Goal: Information Seeking & Learning: Find specific fact

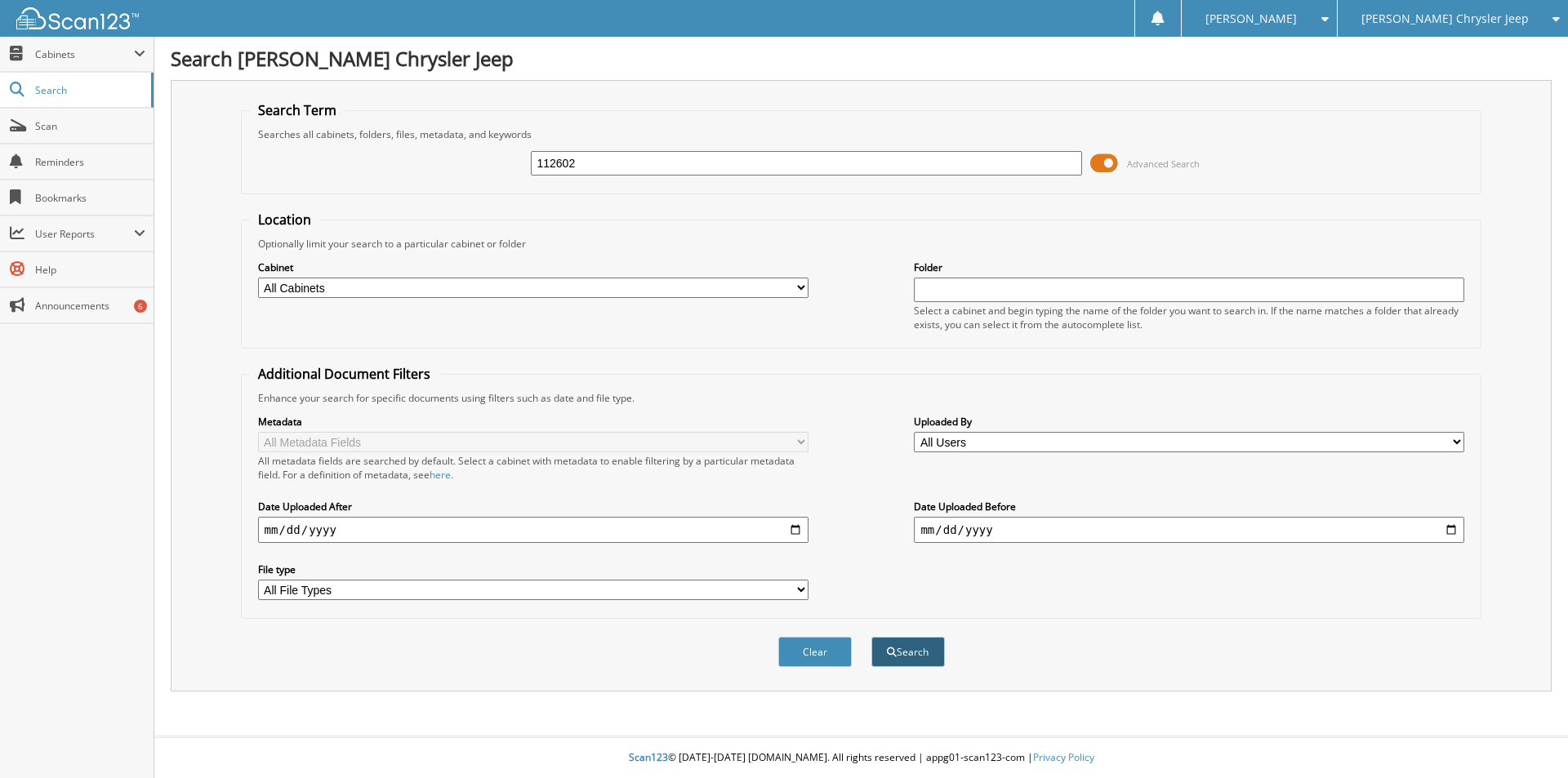
type input "112602"
click at [903, 650] on button "Search" at bounding box center [908, 651] width 74 height 30
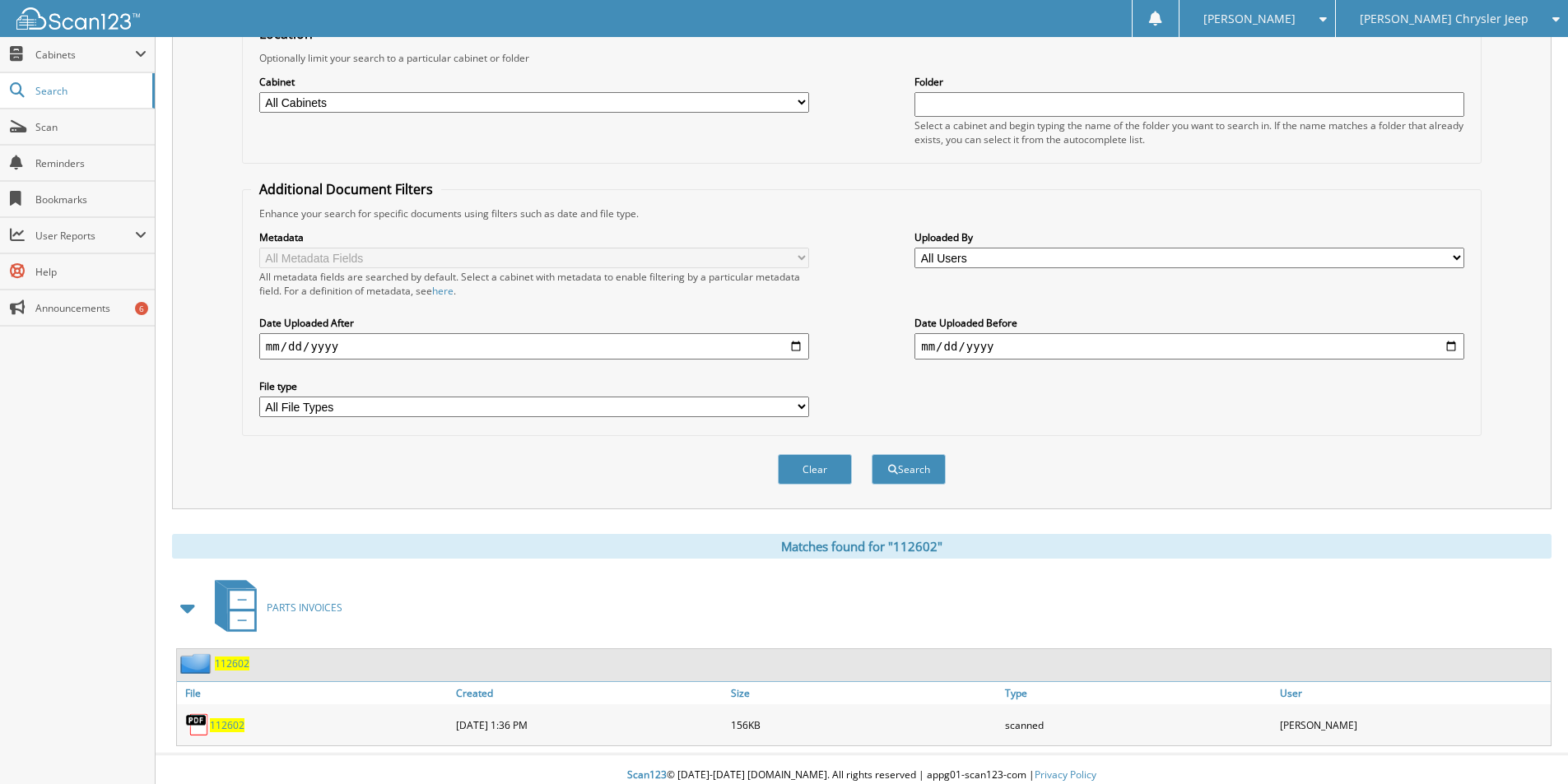
scroll to position [200, 0]
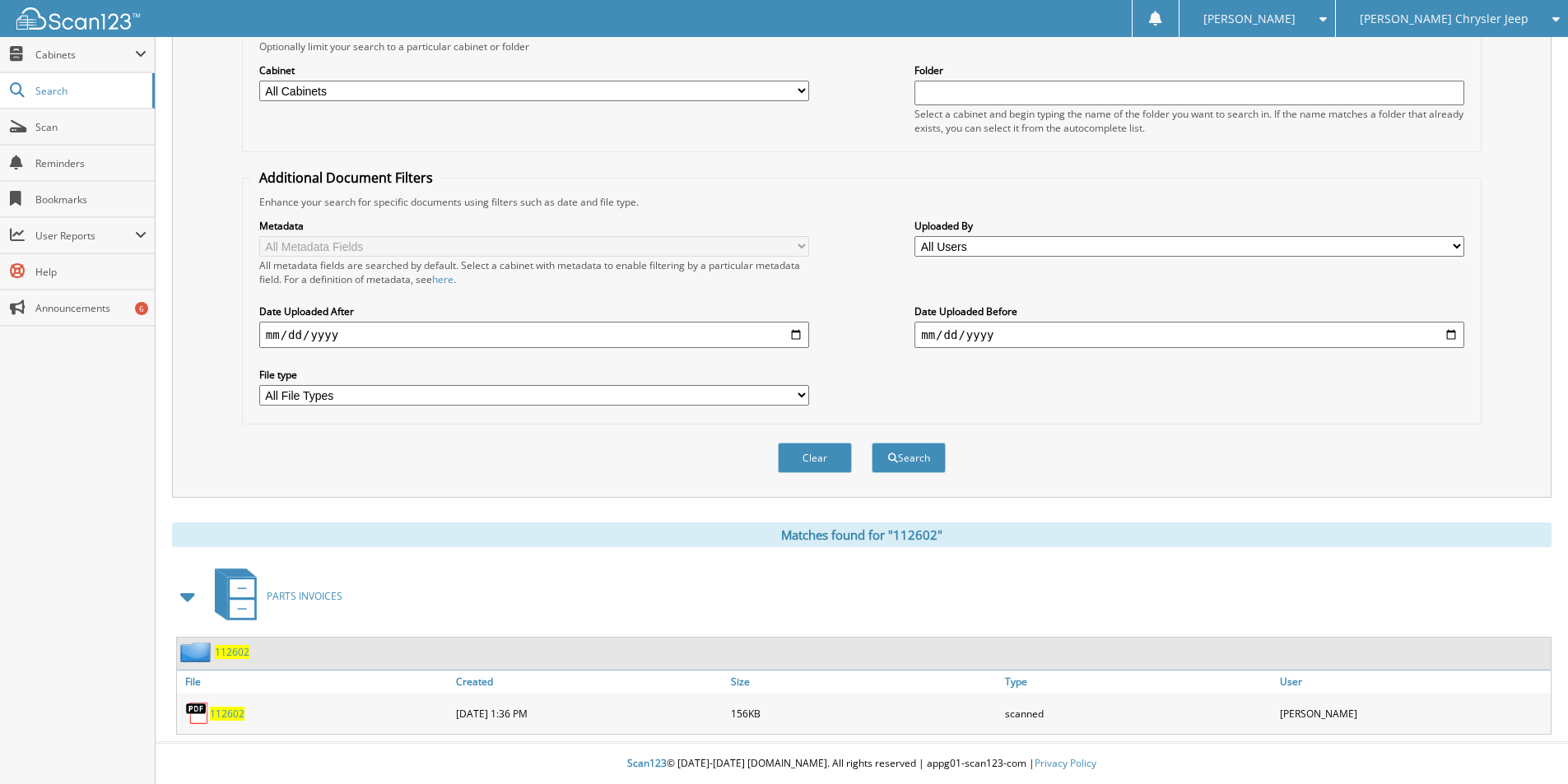
click at [223, 710] on span "112602" at bounding box center [227, 714] width 34 height 14
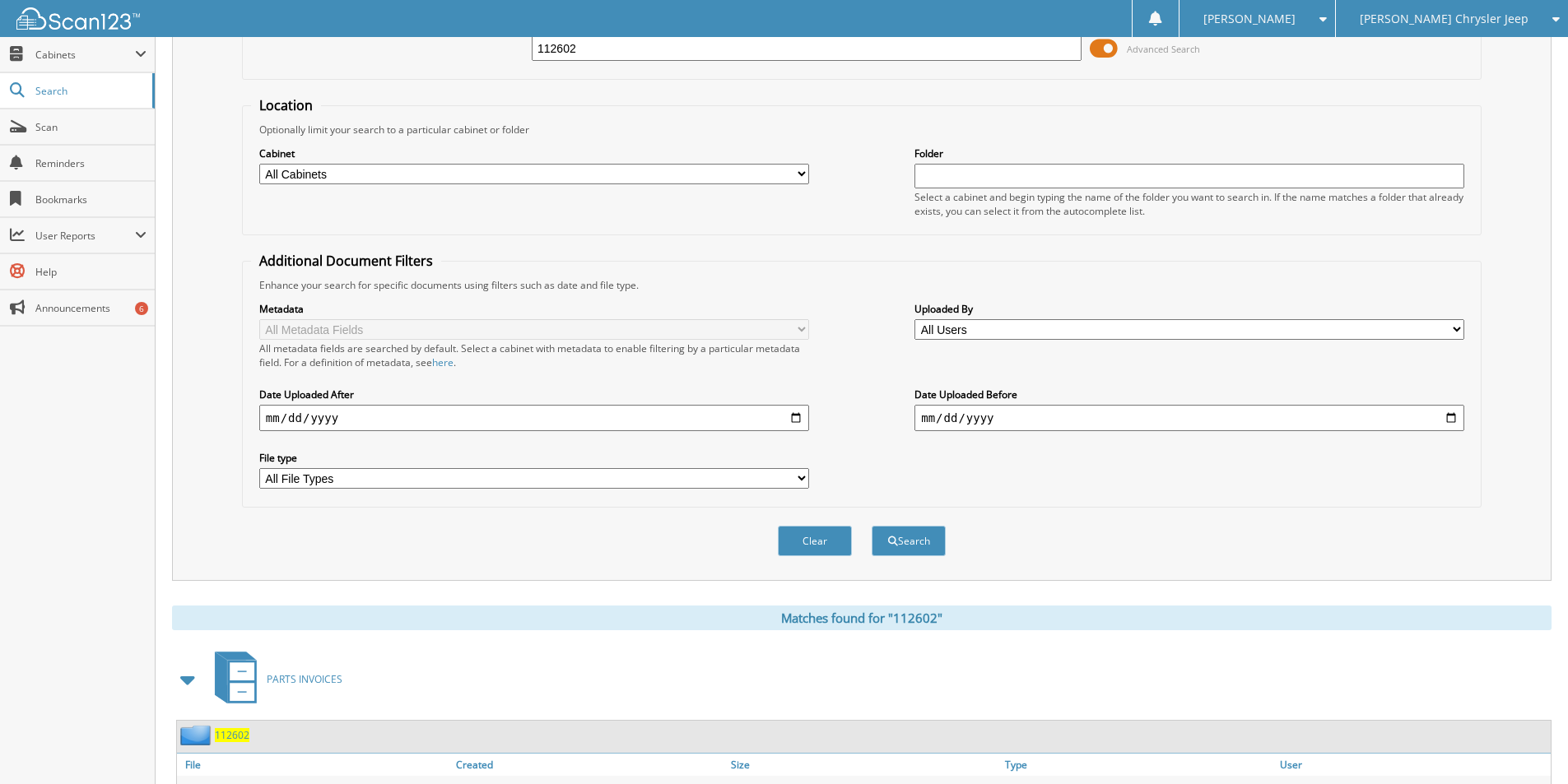
scroll to position [0, 0]
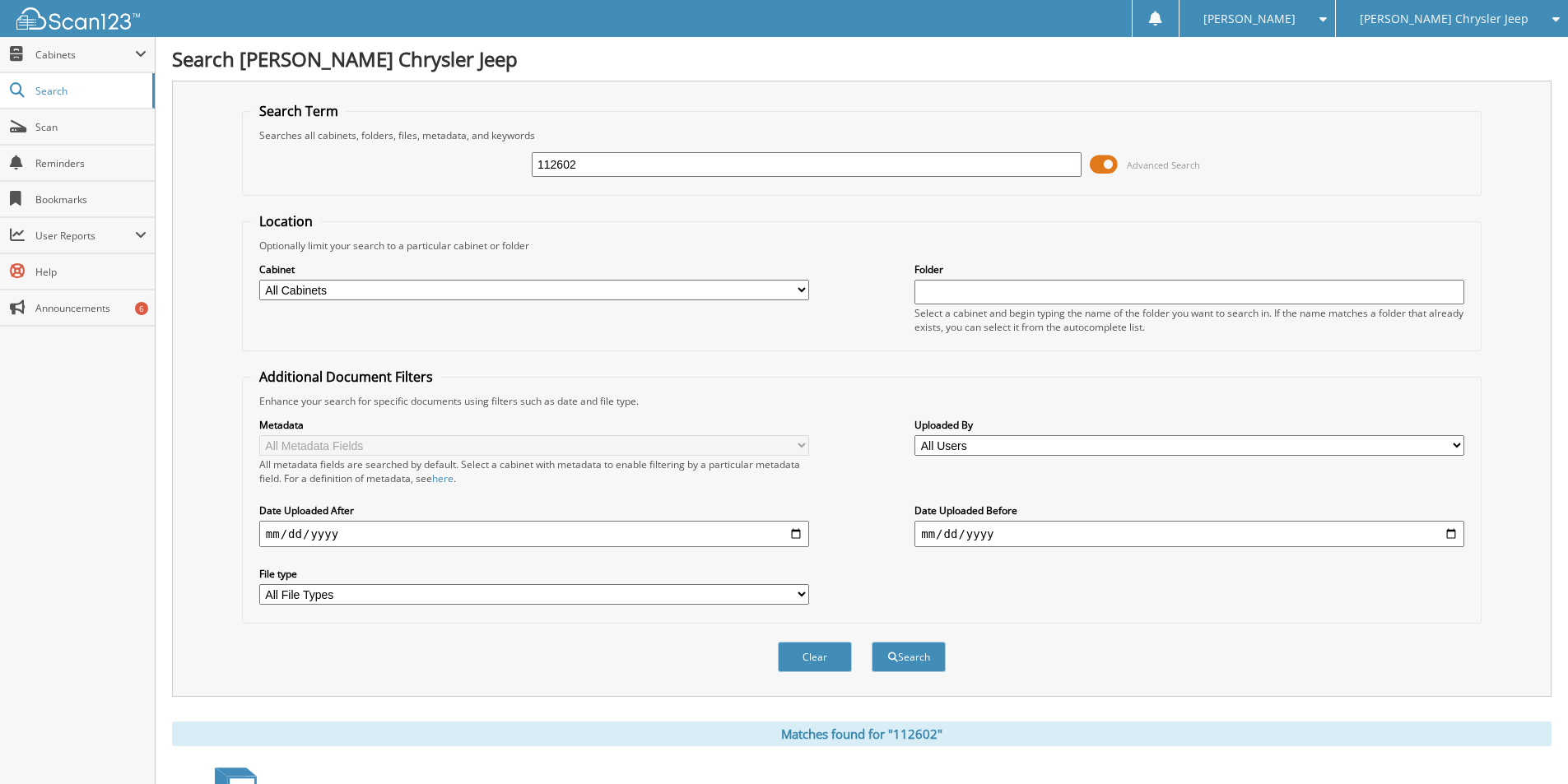
drag, startPoint x: 587, startPoint y: 166, endPoint x: 299, endPoint y: 94, distance: 296.9
click at [299, 94] on div "Search Term Searches all cabinets, folders, files, metadata, and keywords 11260…" at bounding box center [861, 388] width 1380 height 616
type input "113075"
click at [872, 641] on button "Search" at bounding box center [909, 656] width 74 height 31
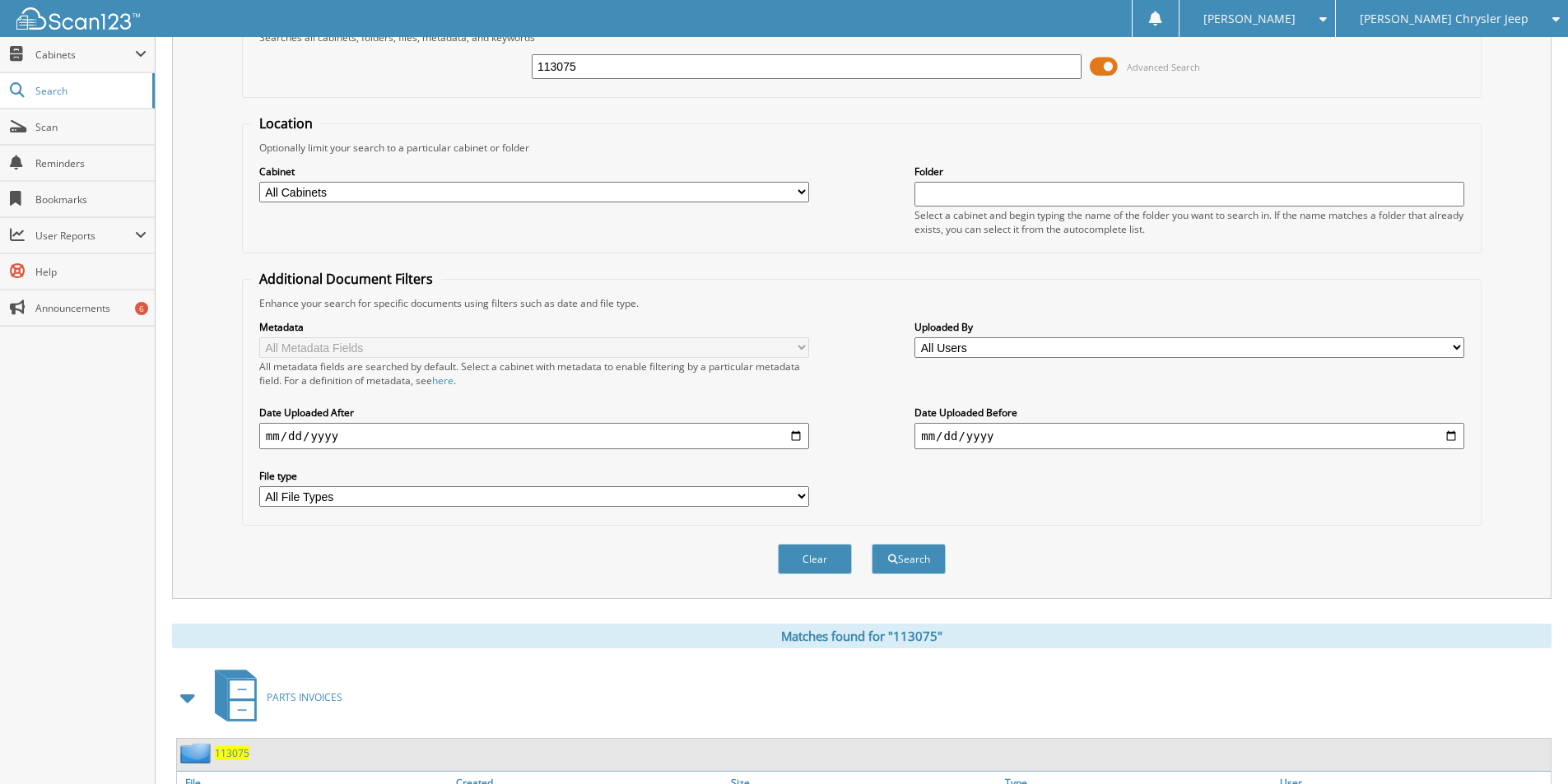
scroll to position [200, 0]
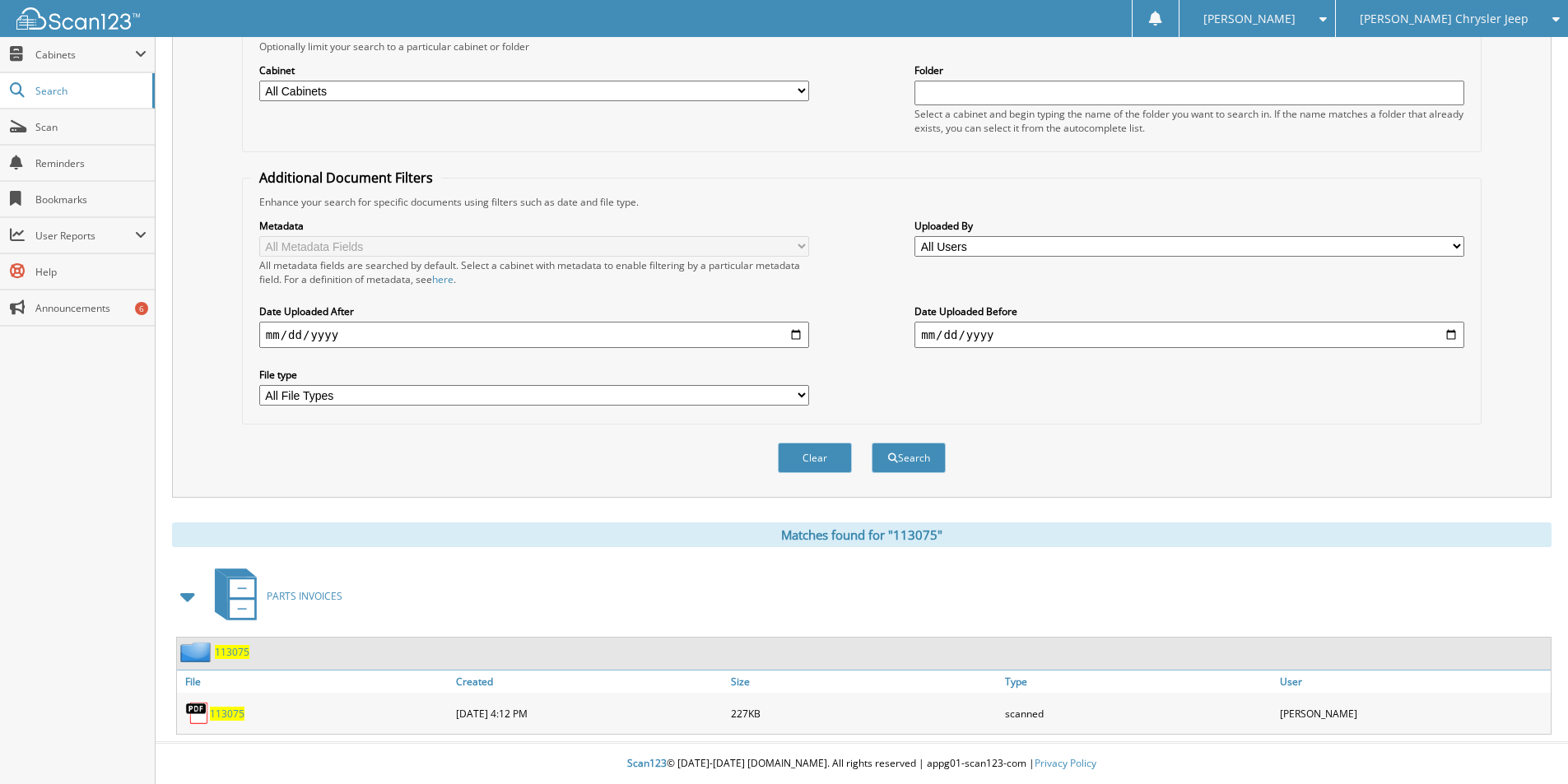
click at [223, 712] on span "113075" at bounding box center [227, 714] width 34 height 14
